Goal: Navigation & Orientation: Find specific page/section

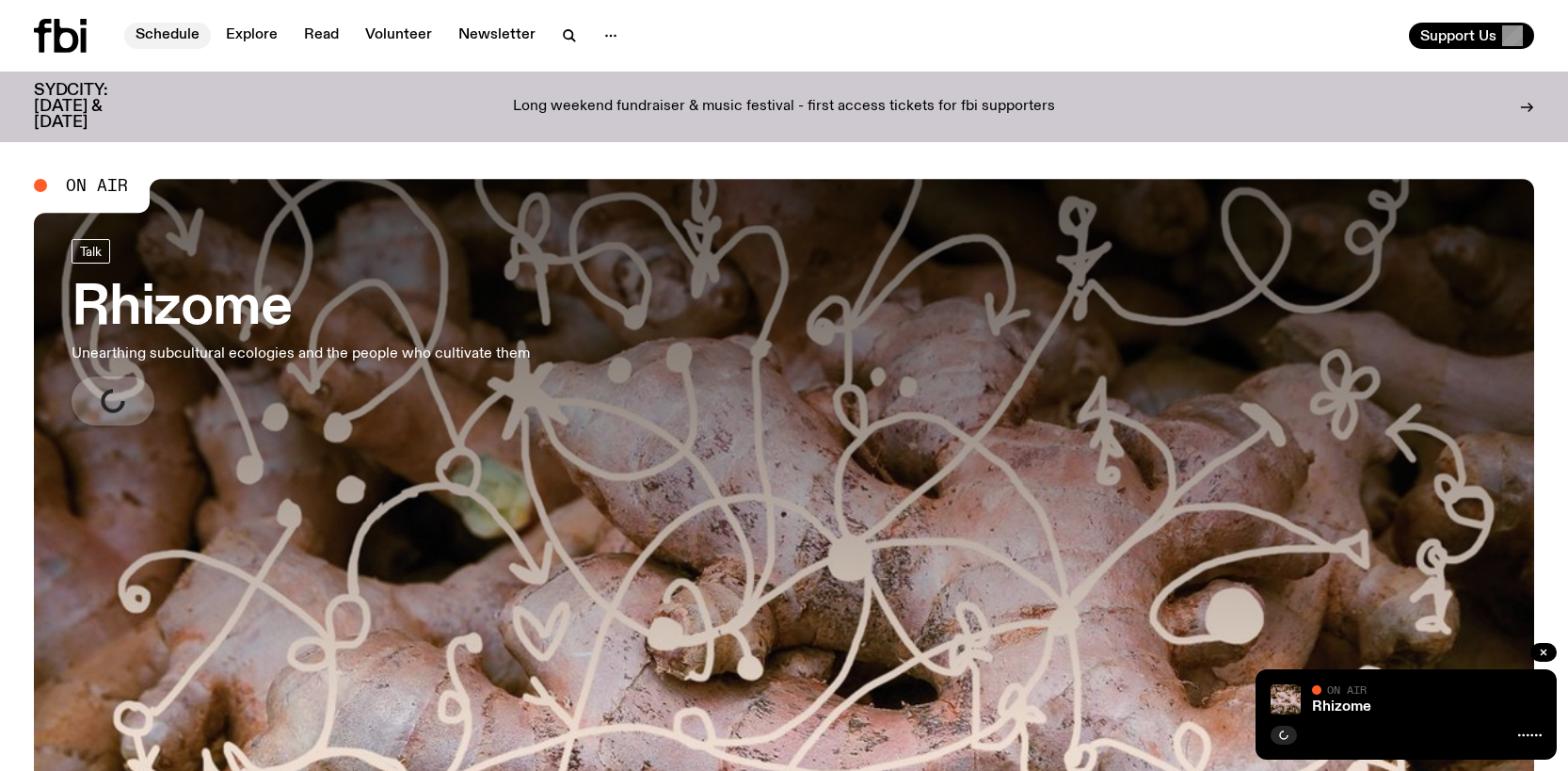
click at [179, 38] on link "Schedule" at bounding box center [167, 35] width 87 height 26
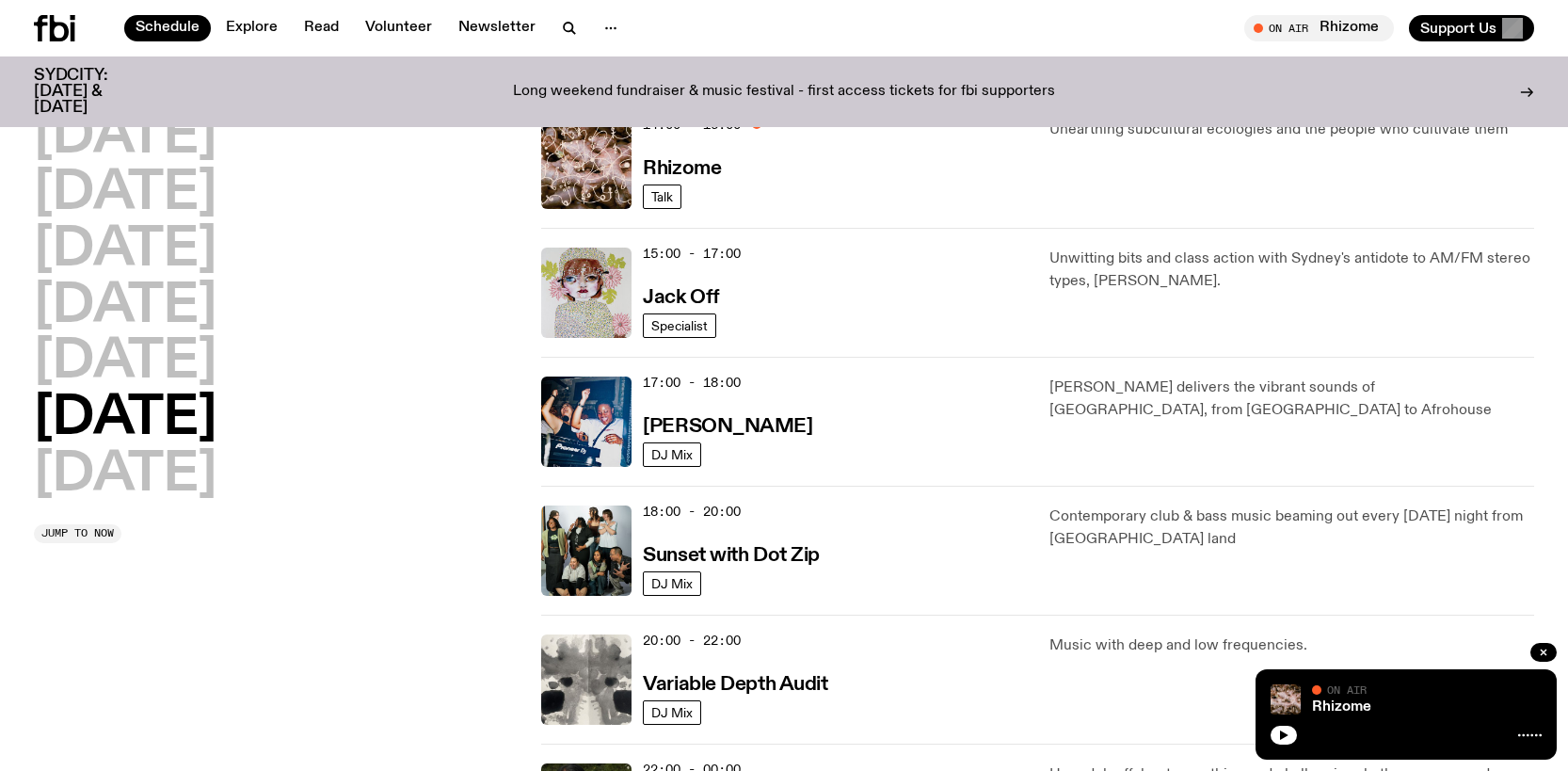
scroll to position [927, 0]
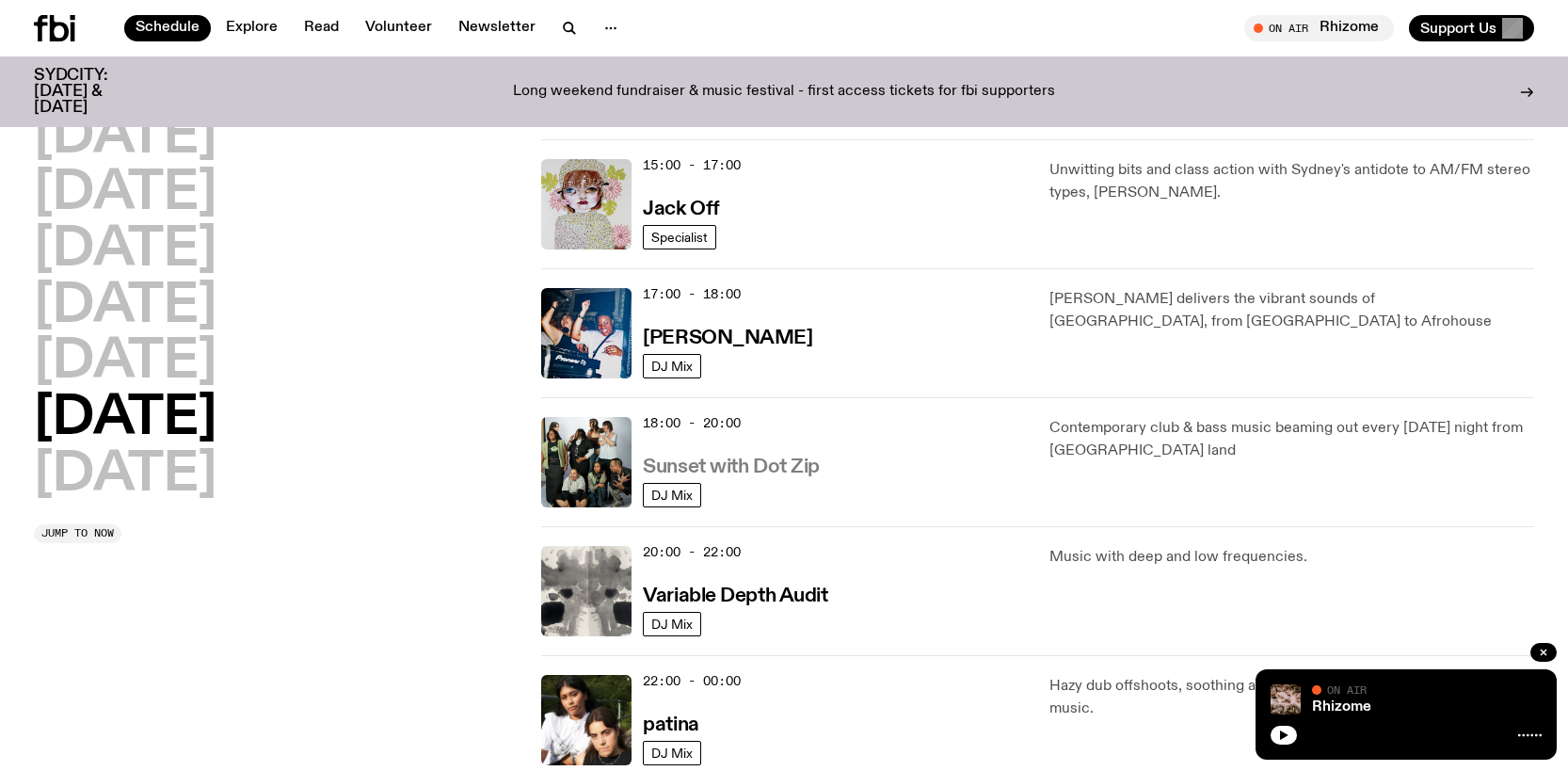
click at [699, 470] on h3 "Sunset with Dot Zip" at bounding box center [732, 467] width 177 height 20
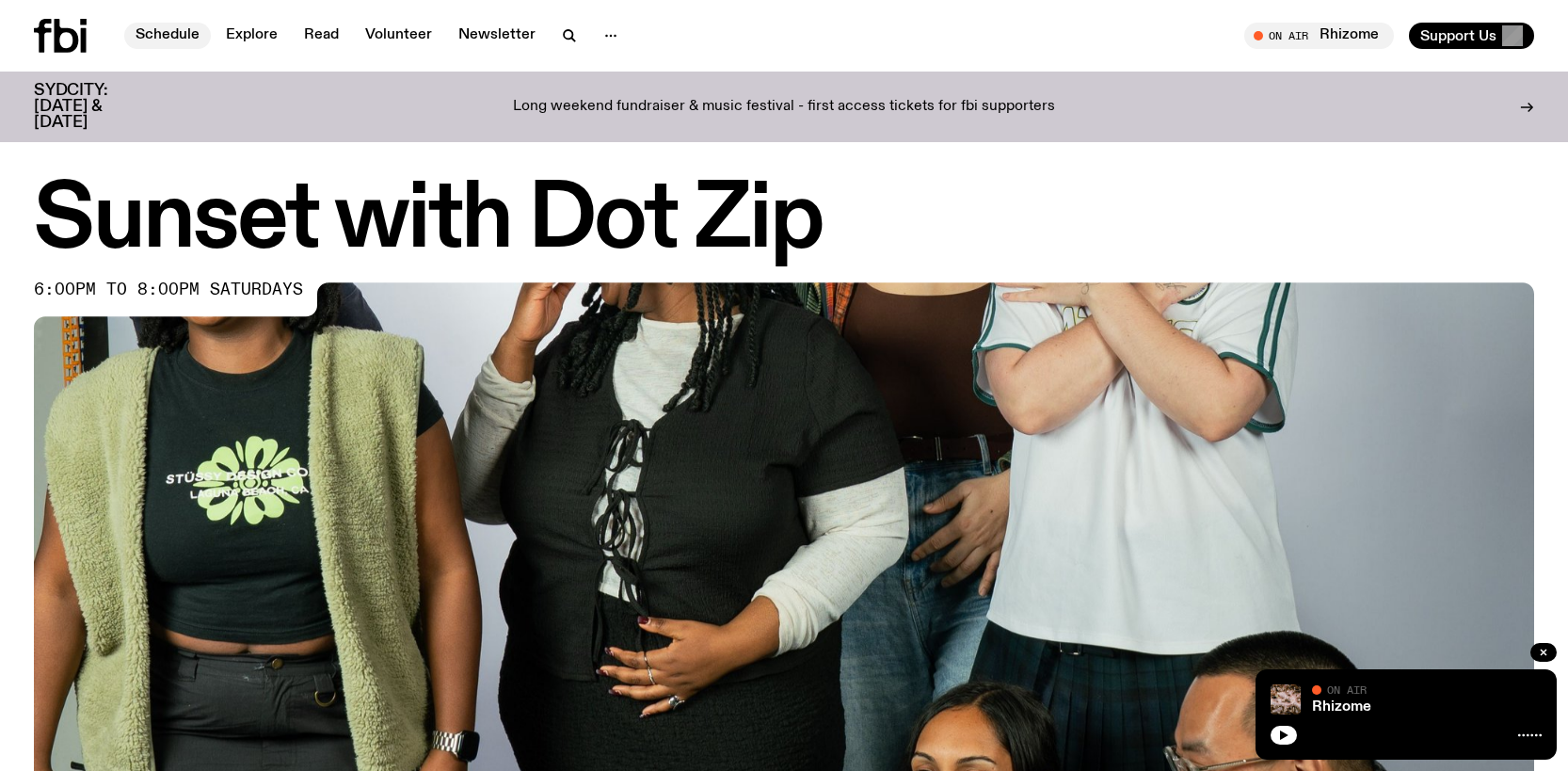
click at [153, 34] on link "Schedule" at bounding box center [167, 35] width 87 height 26
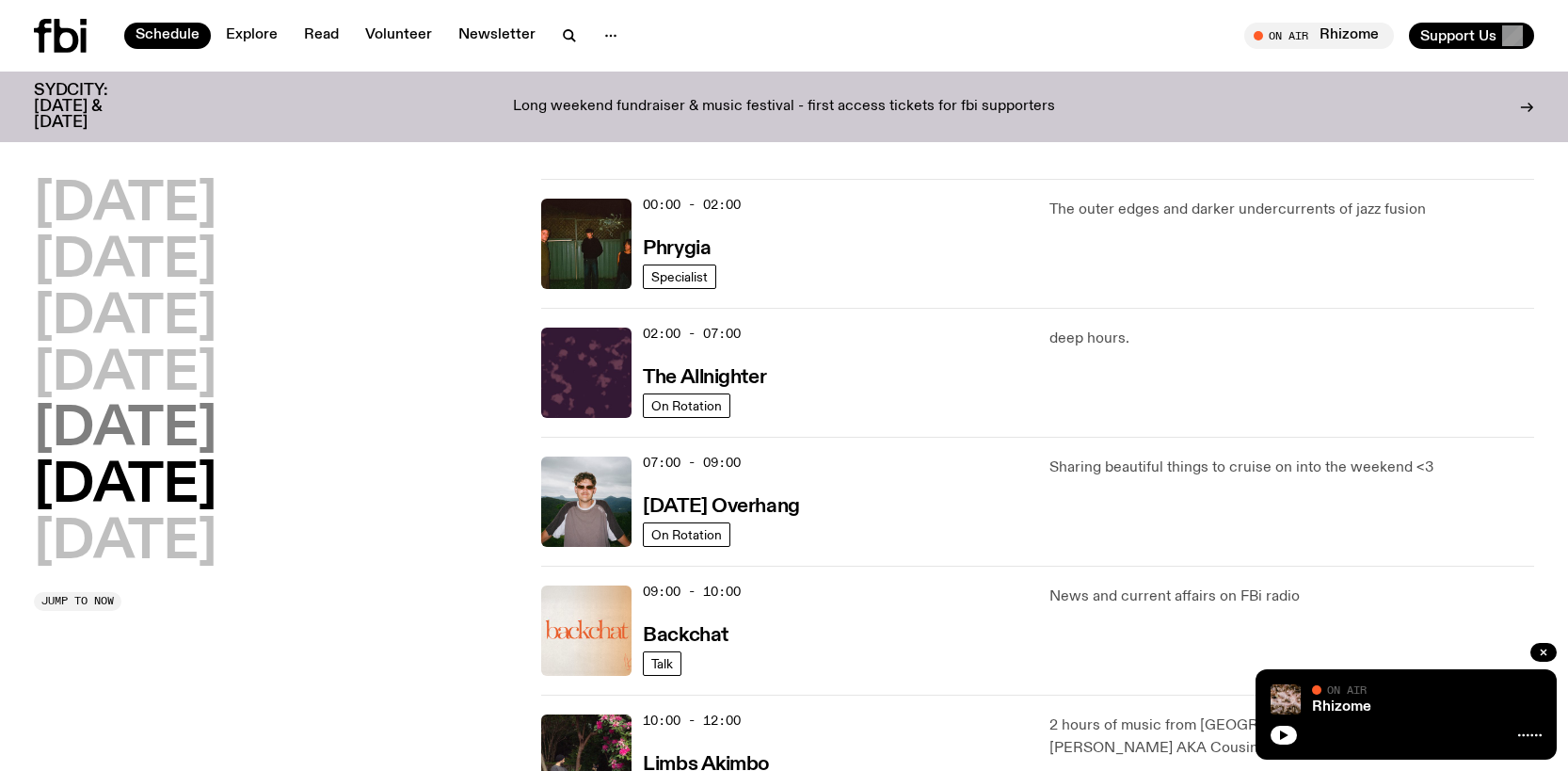
click at [143, 446] on h2 "[DATE]" at bounding box center [125, 430] width 183 height 53
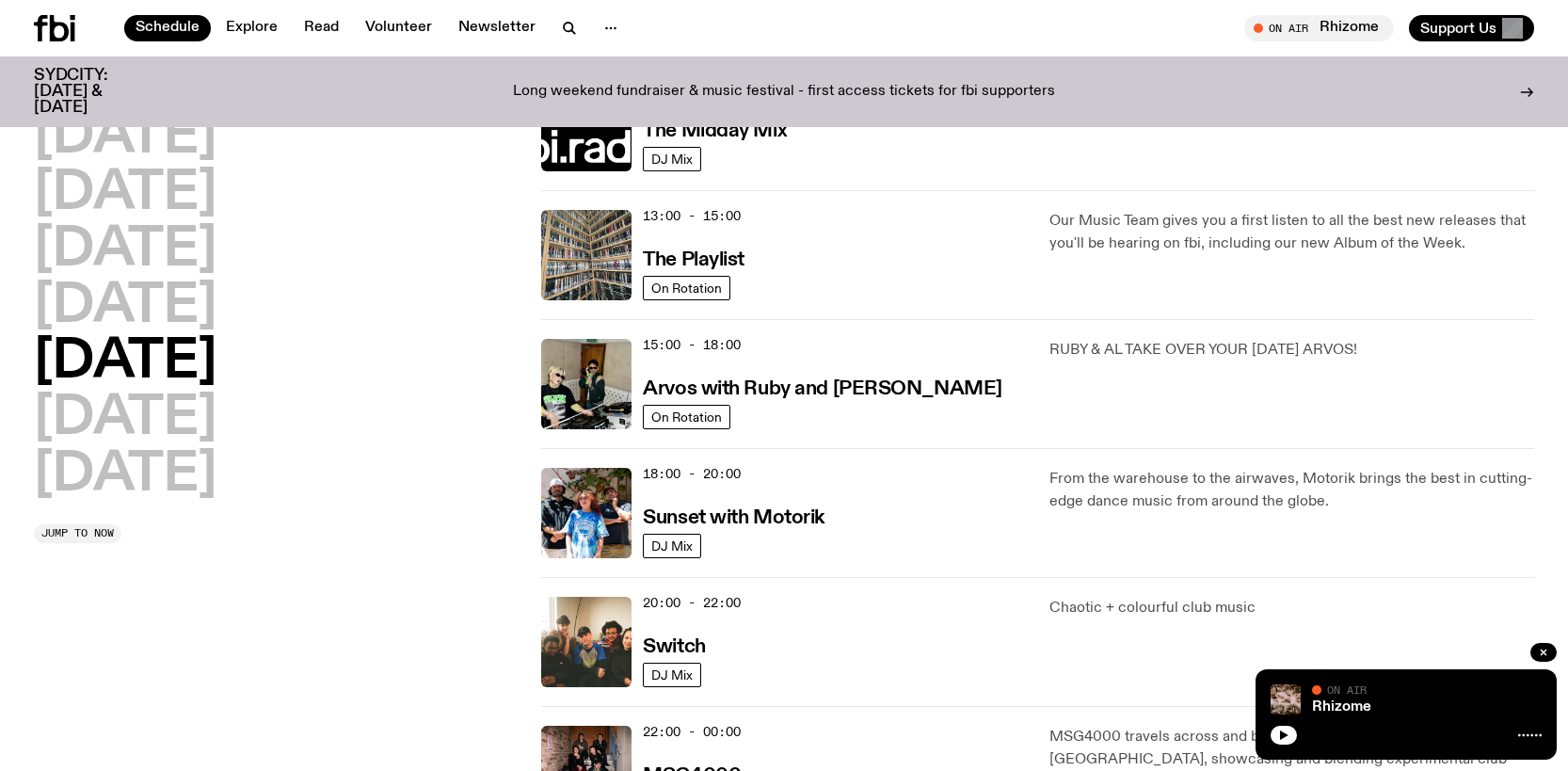
scroll to position [523, 0]
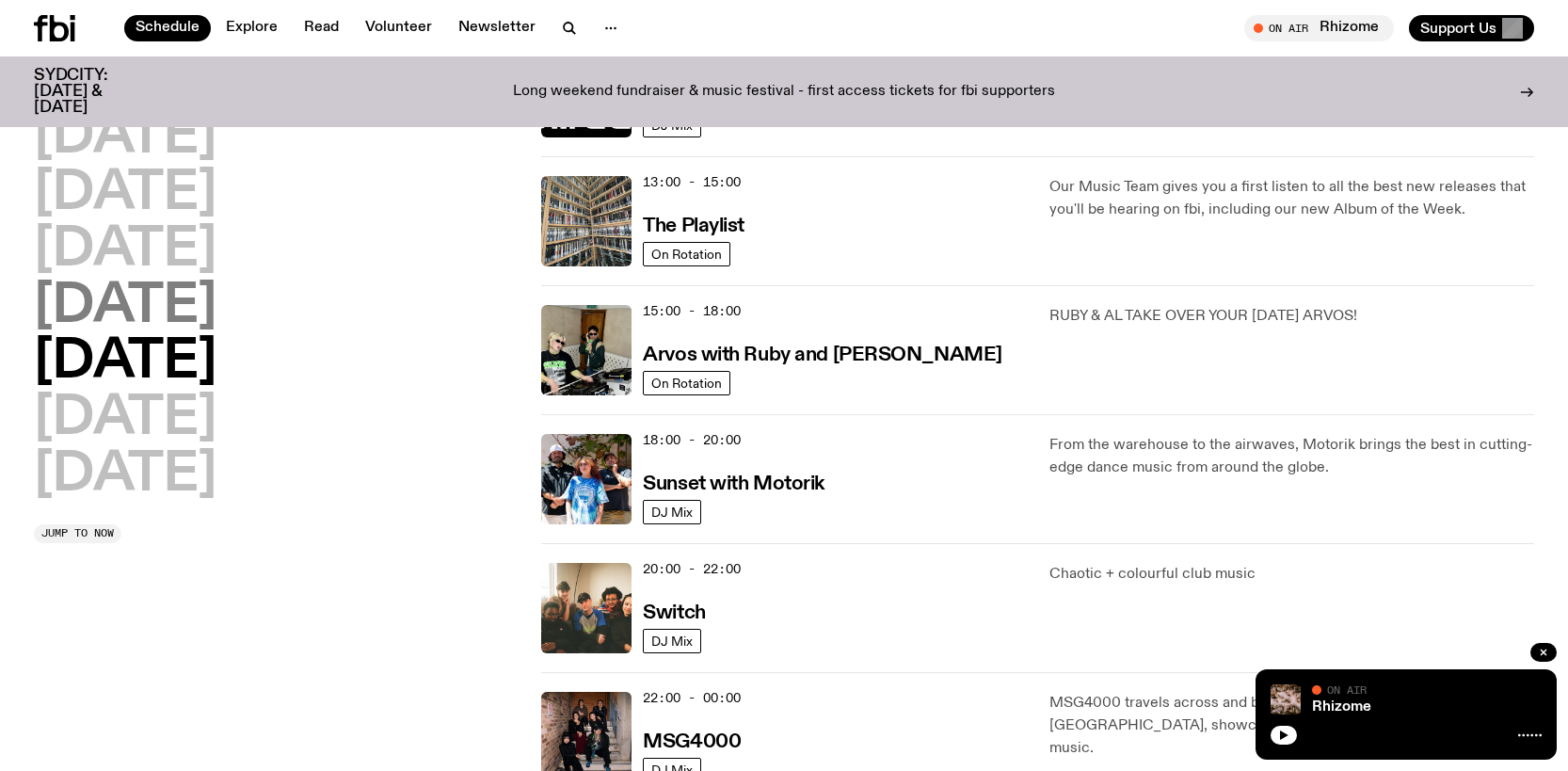
click at [118, 301] on h2 "[DATE]" at bounding box center [125, 307] width 183 height 53
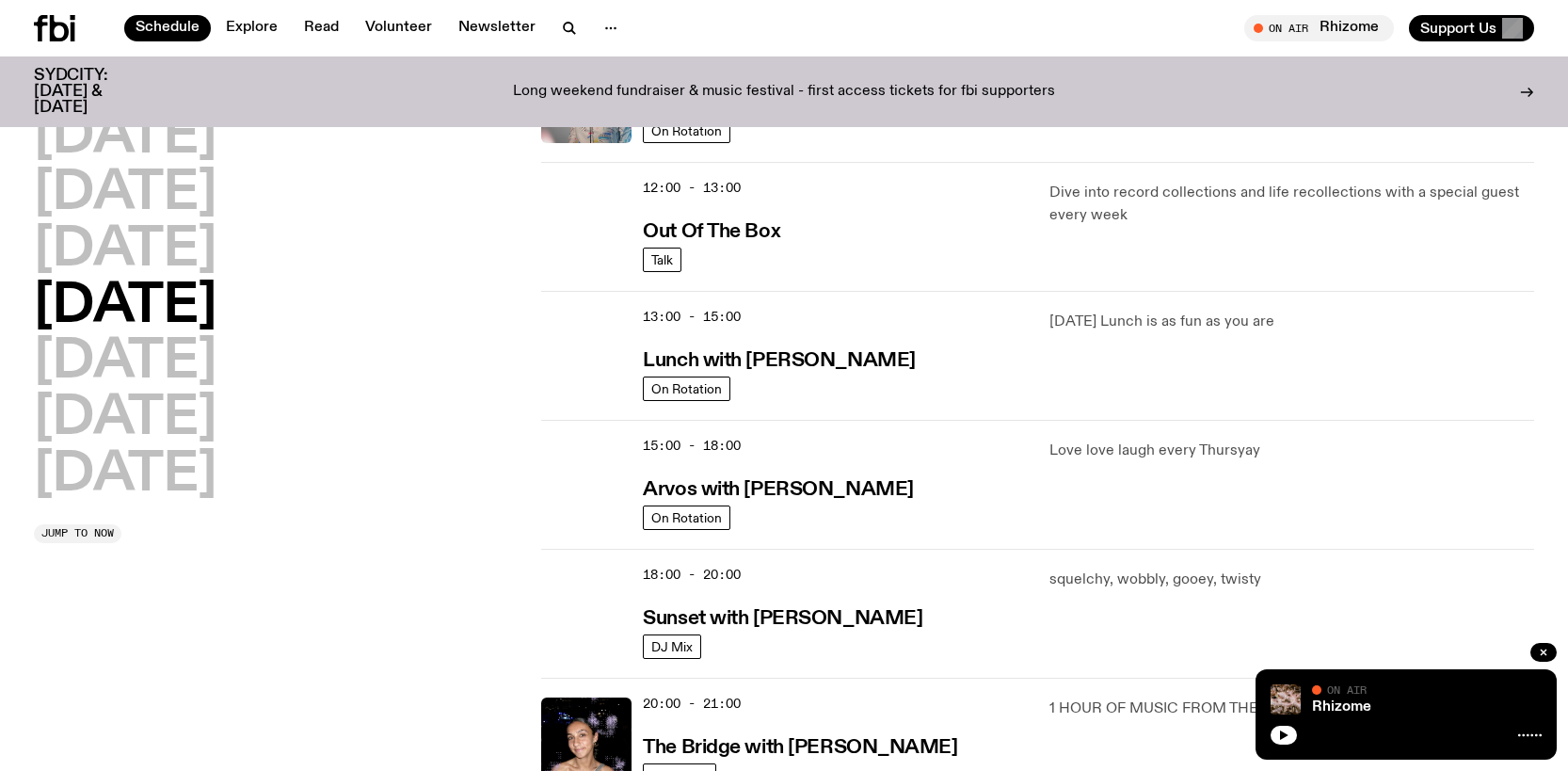
scroll to position [429, 0]
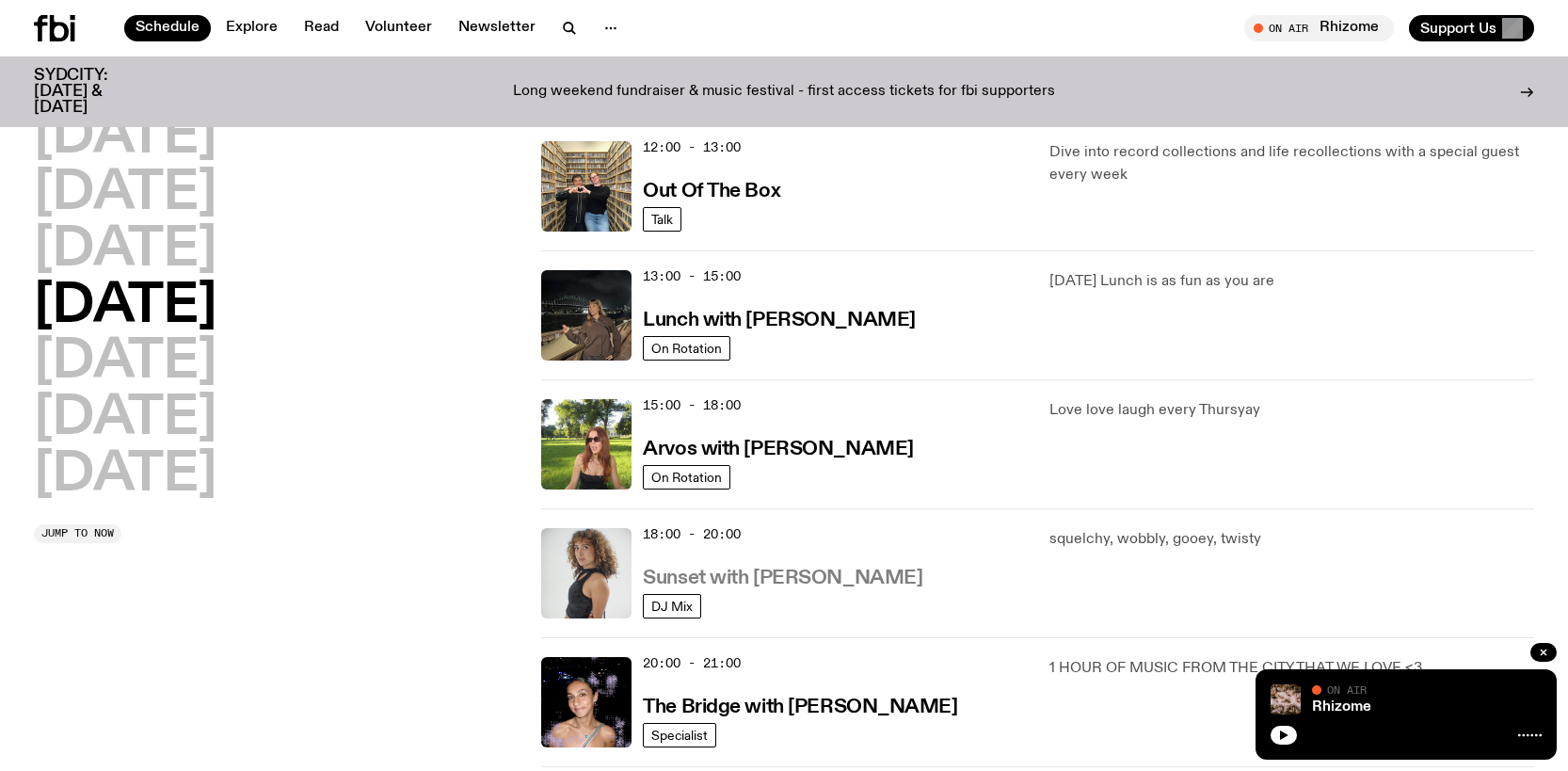
click at [738, 574] on h3 "Sunset with [PERSON_NAME]" at bounding box center [783, 578] width 280 height 20
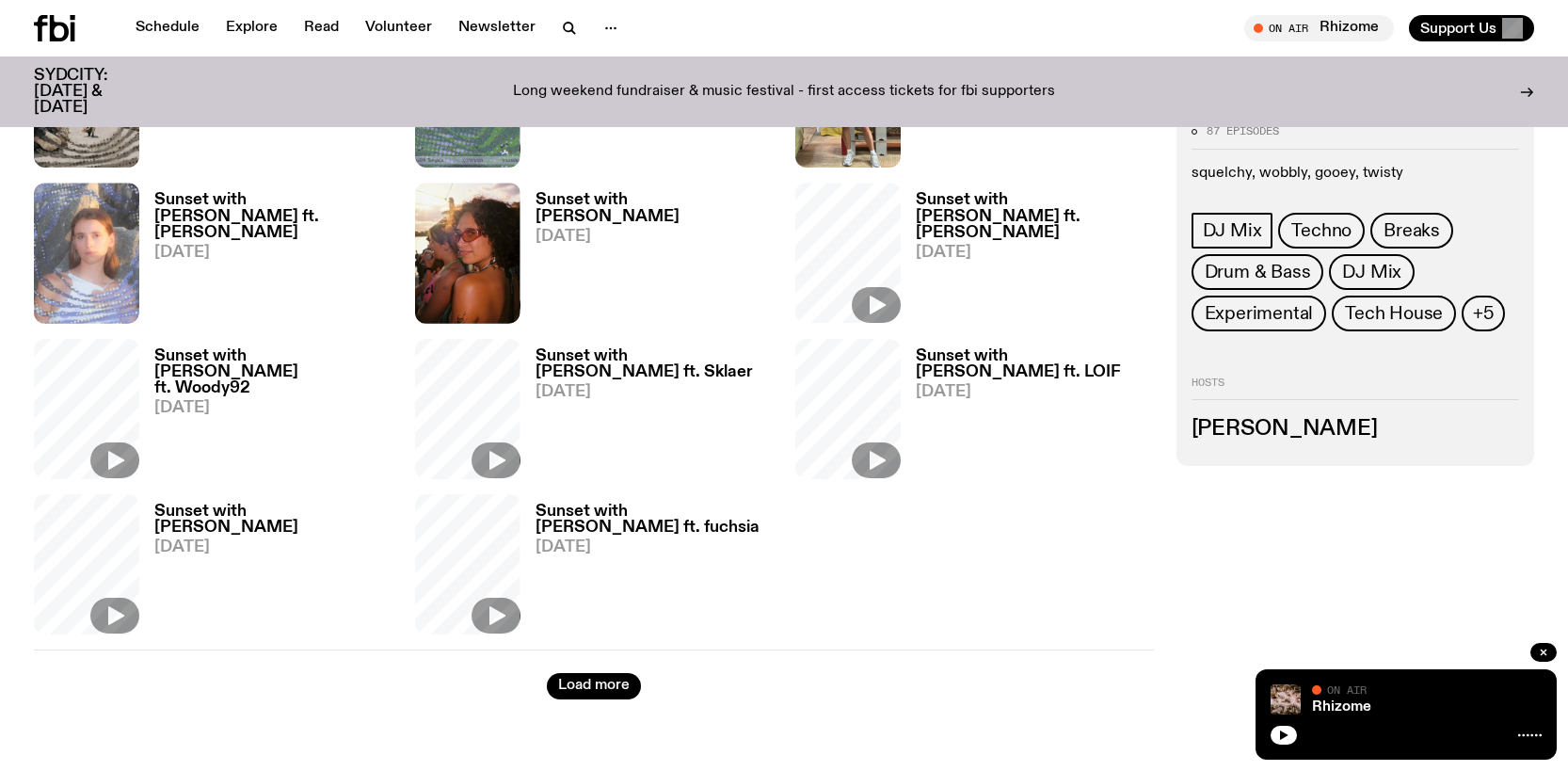
scroll to position [2347, 0]
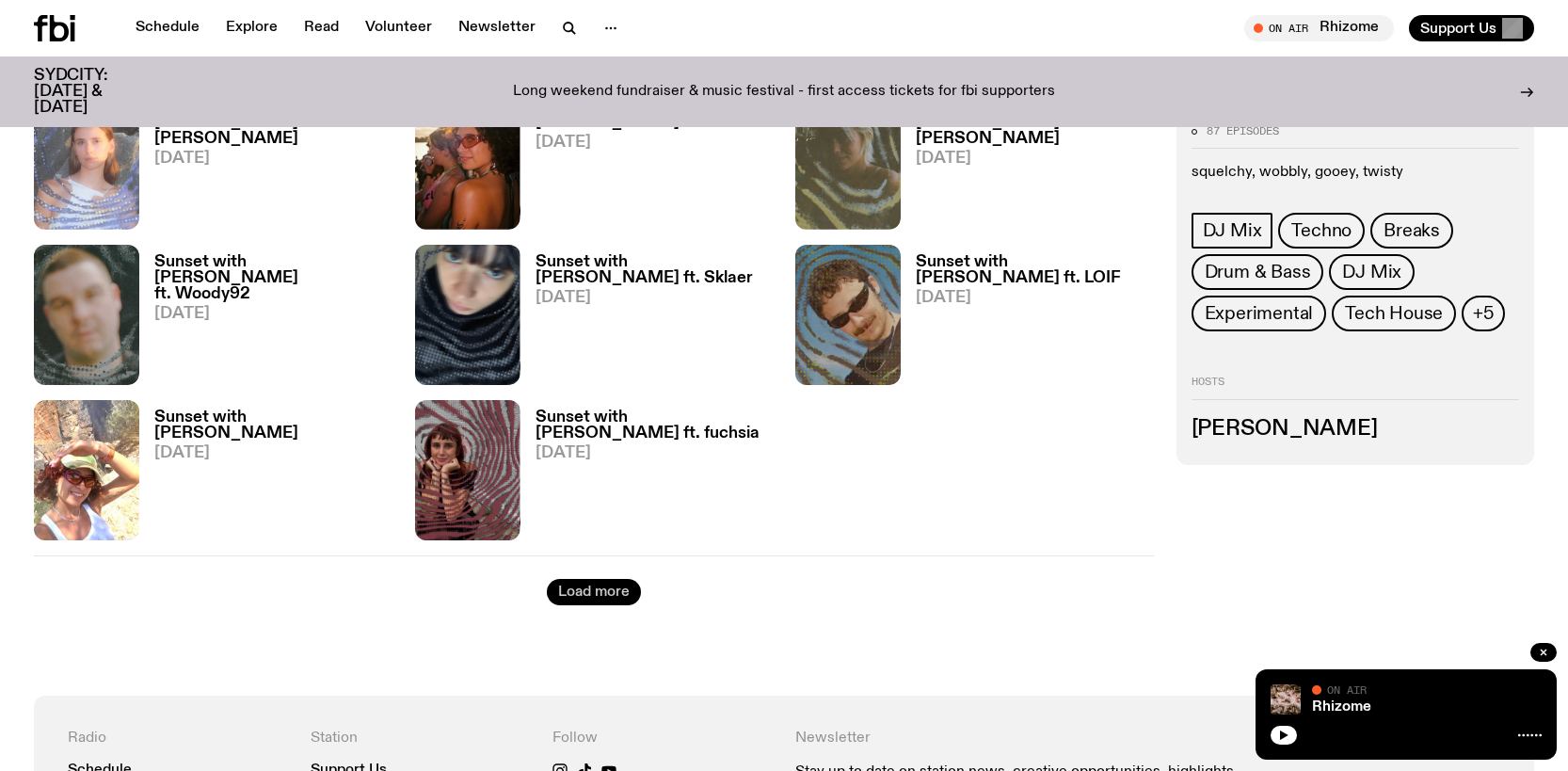
click at [604, 591] on button "Load more" at bounding box center [594, 591] width 94 height 26
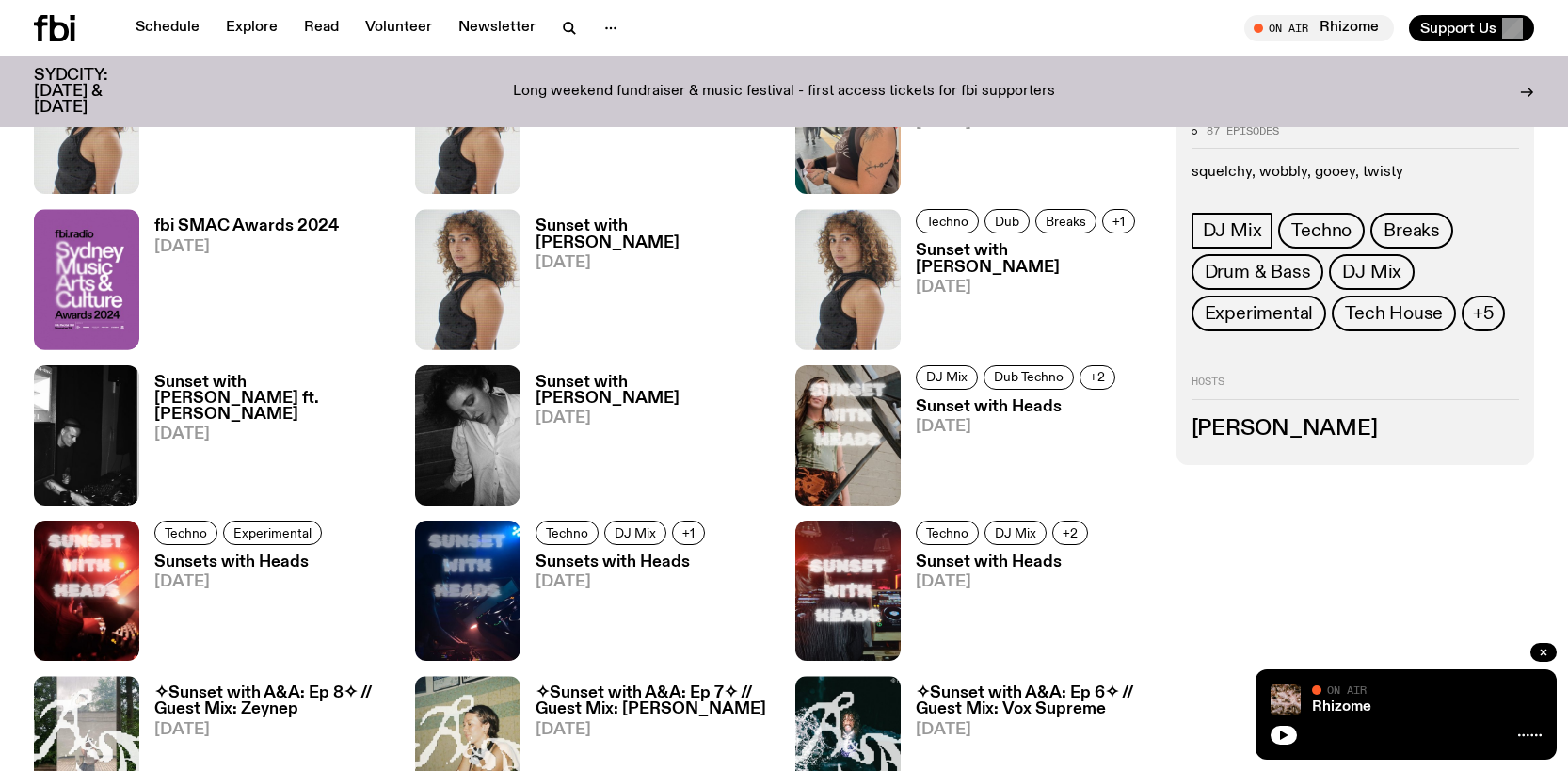
scroll to position [3194, 0]
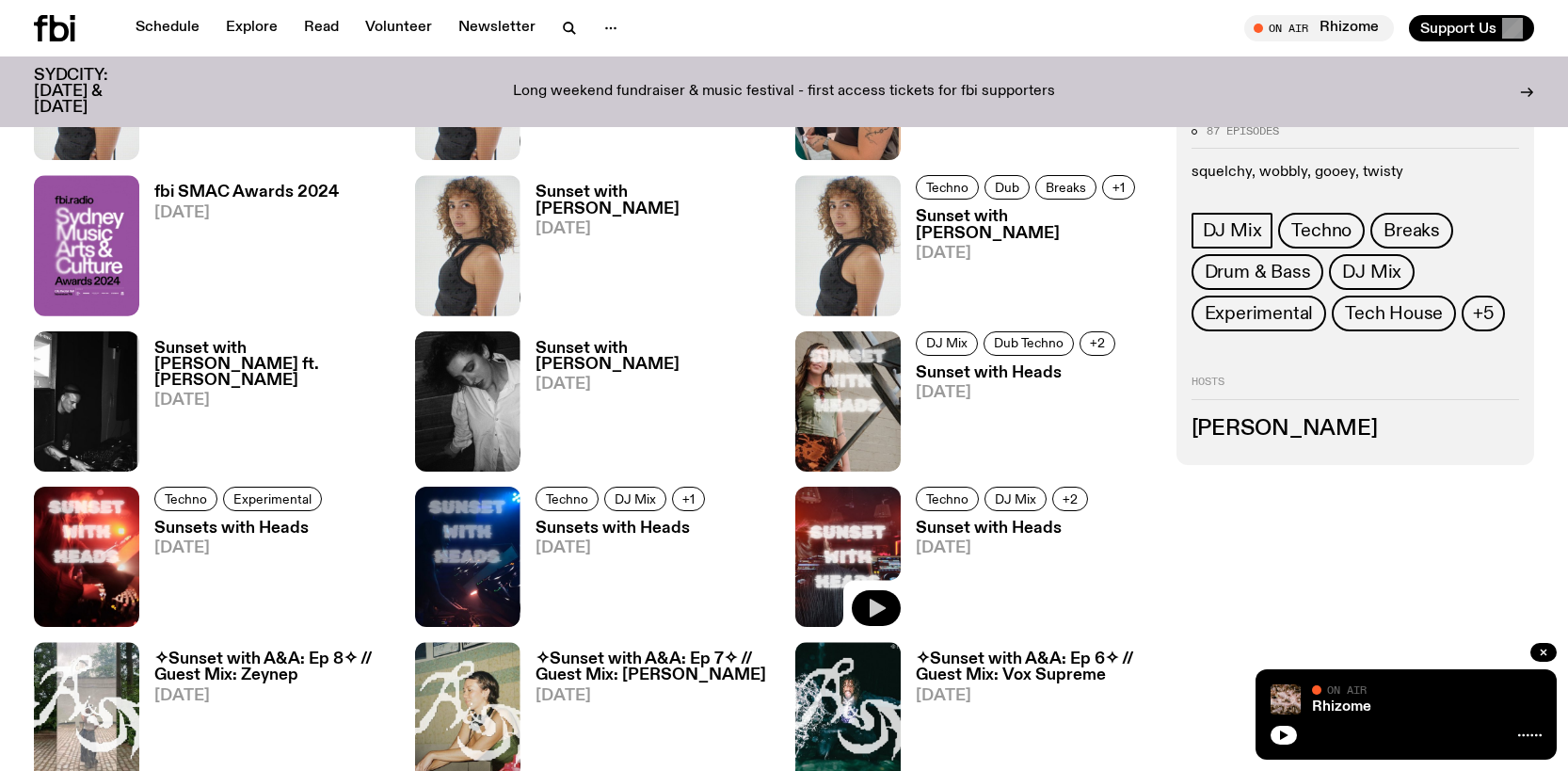
click at [879, 606] on icon "button" at bounding box center [878, 609] width 16 height 19
